Goal: Task Accomplishment & Management: Use online tool/utility

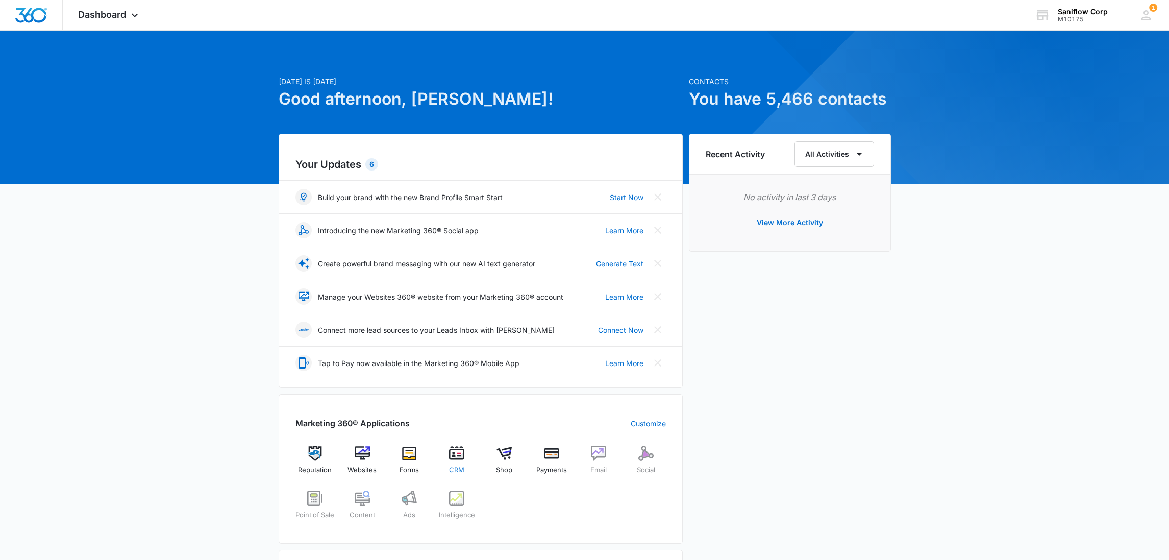
click at [458, 455] on img at bounding box center [456, 452] width 15 height 15
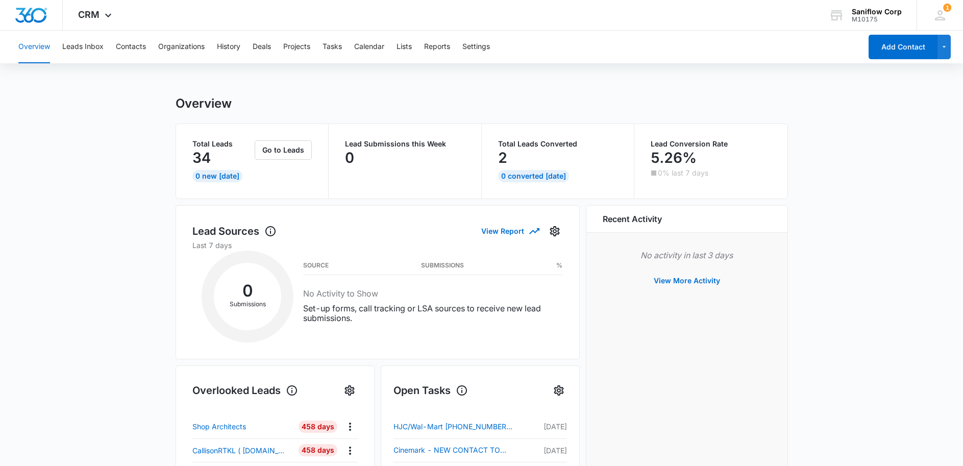
click at [324, 54] on div "Overview Leads Inbox Contacts Organizations History Deals Projects Tasks Calend…" at bounding box center [436, 47] width 849 height 33
click at [337, 46] on button "Tasks" at bounding box center [332, 47] width 19 height 33
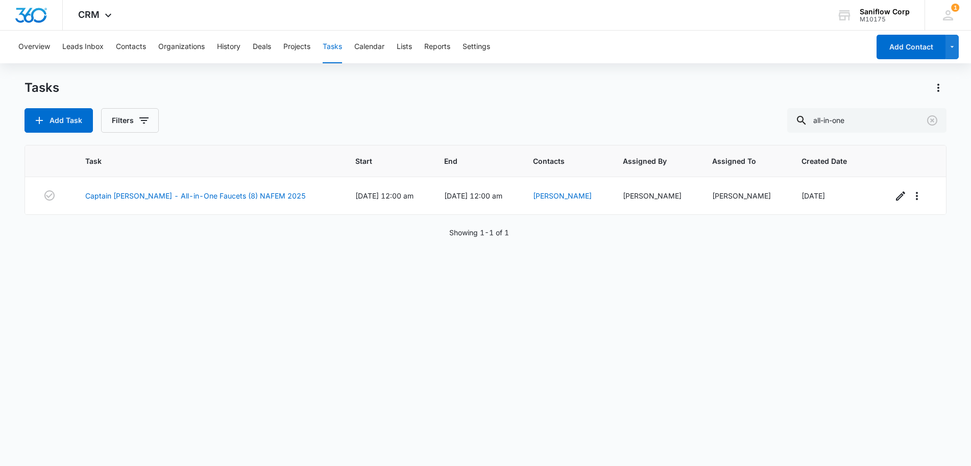
click at [336, 45] on button "Tasks" at bounding box center [332, 47] width 19 height 33
click at [931, 126] on icon "Clear" at bounding box center [932, 120] width 12 height 12
